Goal: Task Accomplishment & Management: Manage account settings

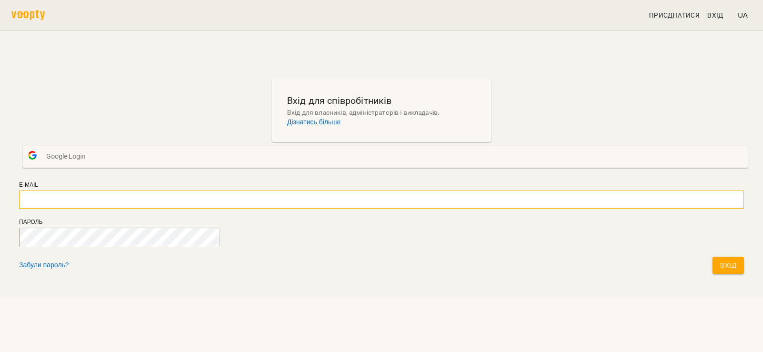
type input "**********"
click at [720, 271] on span "Вхід" at bounding box center [728, 265] width 16 height 11
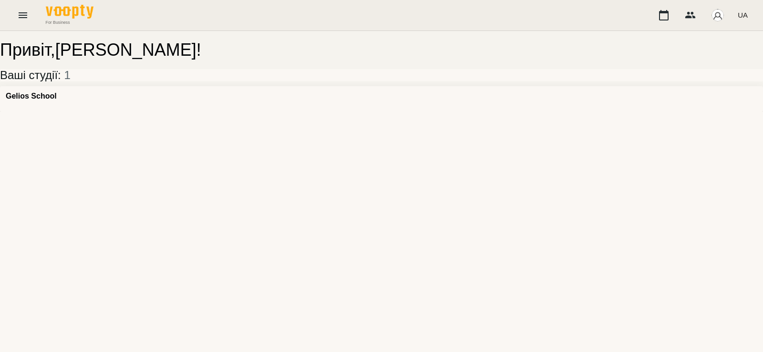
click at [129, 95] on div "Привіт , [PERSON_NAME] ! Ваші студії: 1 [GEOGRAPHIC_DATA]" at bounding box center [381, 77] width 763 height 72
click at [126, 107] on div "Gelios School" at bounding box center [381, 99] width 763 height 26
click at [56, 101] on h3 "Gelios School" at bounding box center [31, 96] width 51 height 9
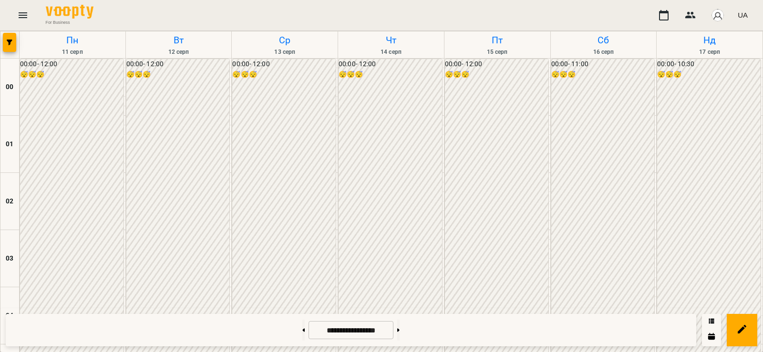
scroll to position [668, 0]
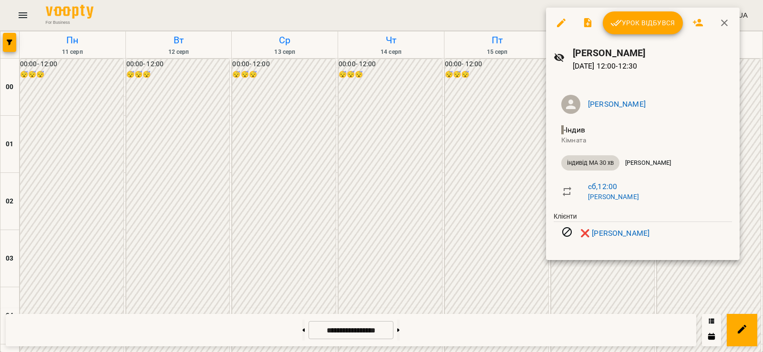
click at [502, 185] on div at bounding box center [381, 176] width 763 height 352
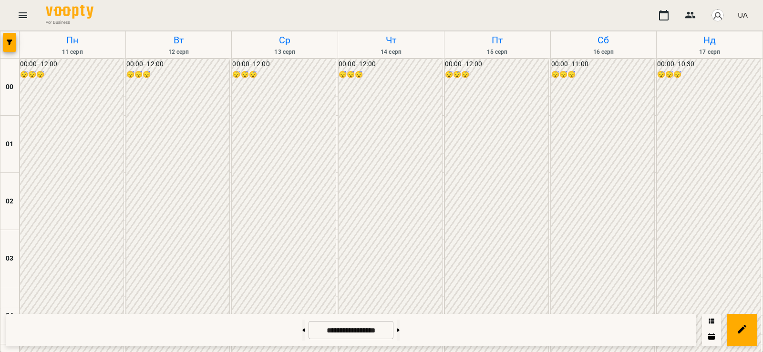
scroll to position [557, 0]
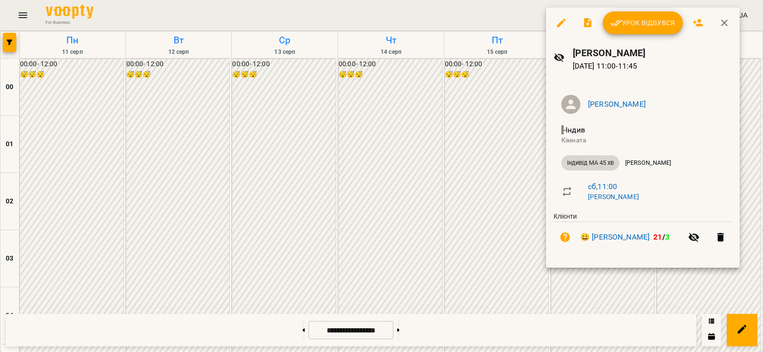
click at [493, 153] on div at bounding box center [381, 176] width 763 height 352
